Goal: Navigation & Orientation: Find specific page/section

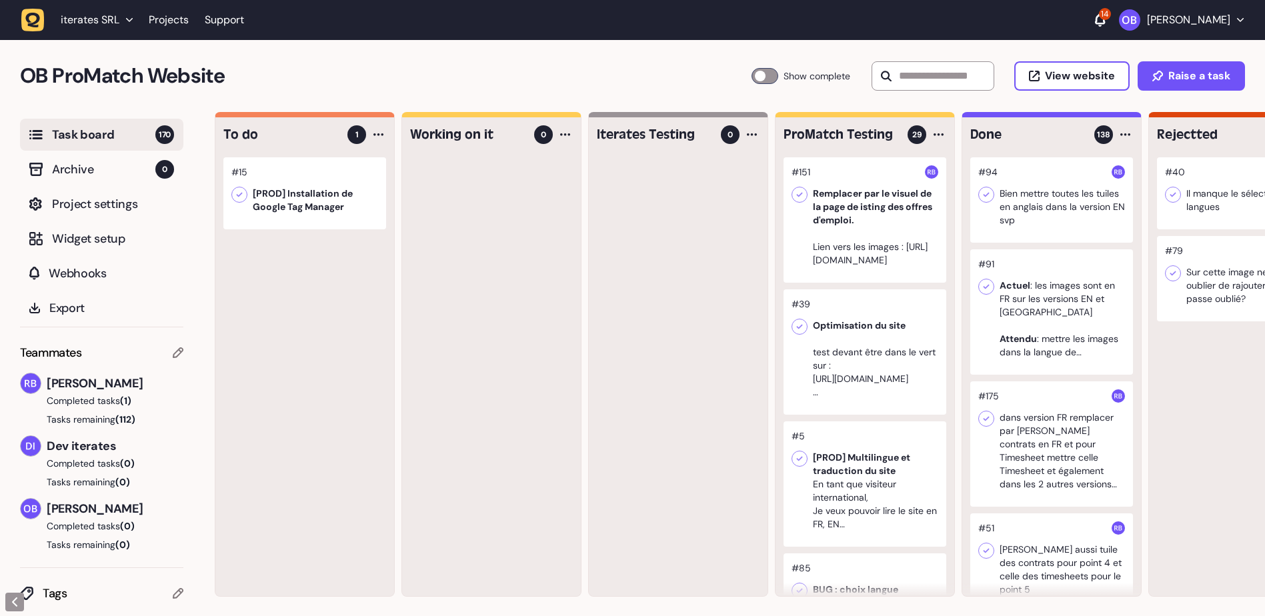
click at [1153, 14] on p "[PERSON_NAME]" at bounding box center [1188, 19] width 83 height 13
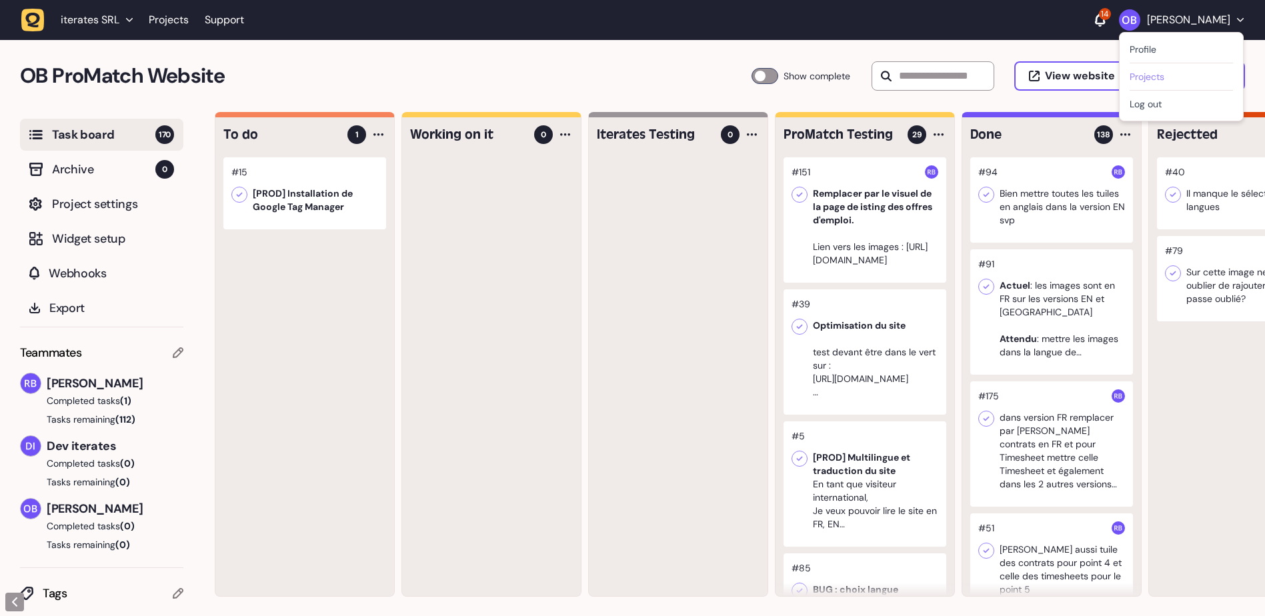
click at [1131, 76] on link "Projects" at bounding box center [1180, 76] width 103 height 13
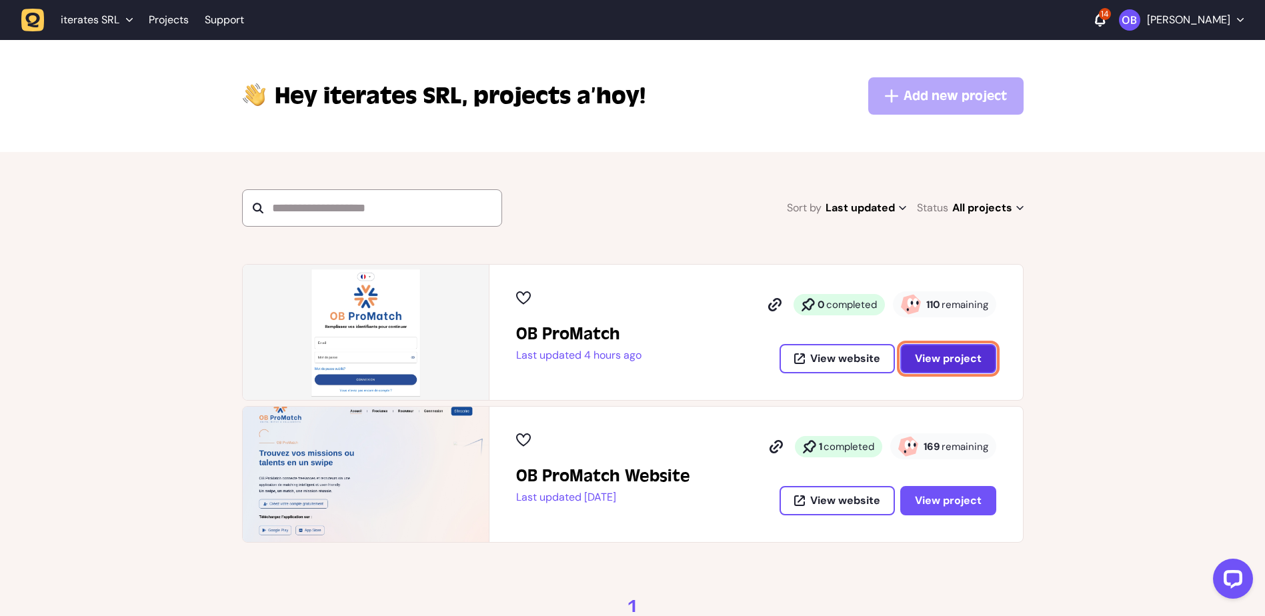
click at [981, 363] on button "View project" at bounding box center [948, 358] width 96 height 29
